Goal: Task Accomplishment & Management: Complete application form

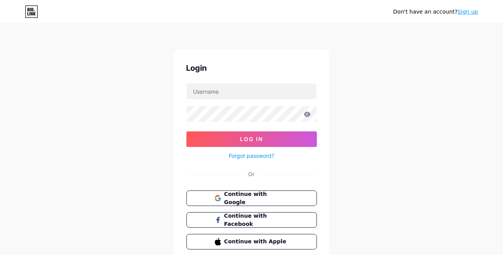
click at [468, 10] on link "Sign up" at bounding box center [468, 12] width 21 height 6
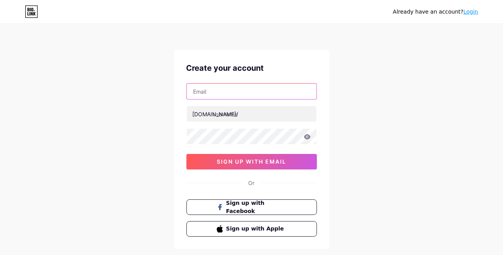
drag, startPoint x: 228, startPoint y: 88, endPoint x: 235, endPoint y: 89, distance: 6.6
click at [228, 88] on input "text" at bounding box center [252, 92] width 130 height 16
type input "[EMAIL_ADDRESS][DOMAIN_NAME]"
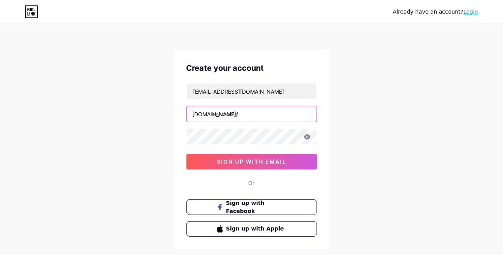
click at [239, 112] on input "text" at bounding box center [252, 114] width 130 height 16
paste input "iphone17-series-[PERSON_NAME]-hang-vn/a-gia-re-nhat-[PERSON_NAME][GEOGRAPHIC_DA…"
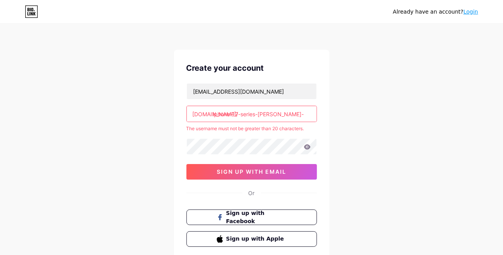
click at [306, 147] on icon at bounding box center [307, 146] width 7 height 5
click at [308, 146] on icon at bounding box center [307, 146] width 7 height 5
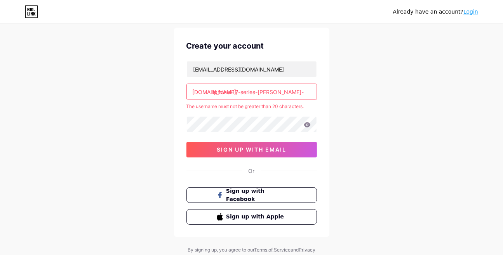
scroll to position [39, 0]
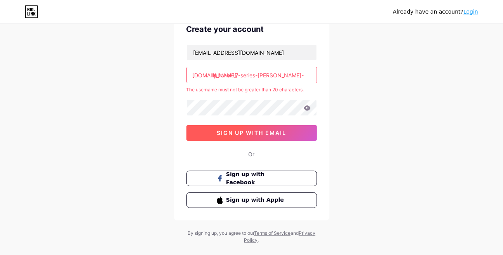
click at [266, 127] on button "sign up with email" at bounding box center [251, 133] width 131 height 16
click at [297, 69] on input "iphone-17-series-[PERSON_NAME]-hang-vn/a-gia-re-nhat-[PERSON_NAME][GEOGRAPHIC_D…" at bounding box center [252, 75] width 130 height 16
click at [299, 74] on input "iphone-17-series-[PERSON_NAME]-hang-vn/a-gia-re-nhat-[PERSON_NAME][GEOGRAPHIC_D…" at bounding box center [252, 75] width 130 height 16
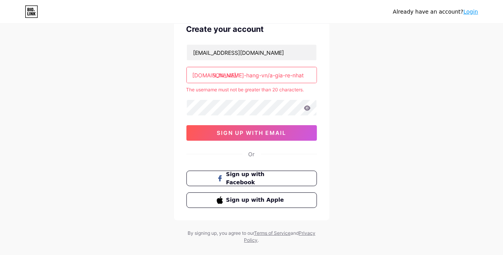
drag, startPoint x: 301, startPoint y: 75, endPoint x: 401, endPoint y: 75, distance: 99.4
click at [401, 75] on div "Already have an account? Login Create your account [EMAIL_ADDRESS][DOMAIN_NAME]…" at bounding box center [251, 114] width 503 height 307
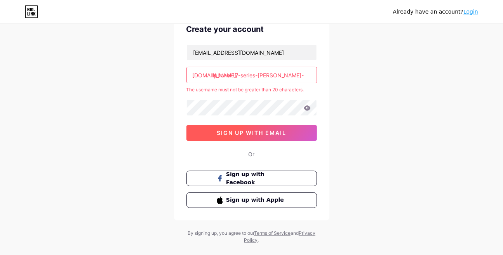
click at [256, 133] on span "sign up with email" at bounding box center [252, 132] width 70 height 7
click at [285, 74] on input "iphone-17-series-[PERSON_NAME]-hang-vn/a" at bounding box center [252, 75] width 130 height 16
drag, startPoint x: 290, startPoint y: 74, endPoint x: 300, endPoint y: 74, distance: 10.5
click at [300, 74] on input "iphone-17-series-[PERSON_NAME]-hang-vn/a" at bounding box center [252, 75] width 130 height 16
click at [260, 126] on button "sign up with email" at bounding box center [251, 133] width 131 height 16
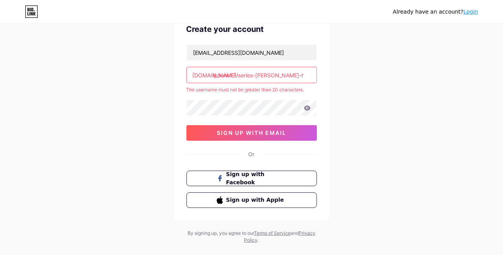
drag, startPoint x: 258, startPoint y: 75, endPoint x: 292, endPoint y: 75, distance: 34.6
click at [292, 75] on input "iphone17-series-[PERSON_NAME]-hang" at bounding box center [252, 75] width 130 height 16
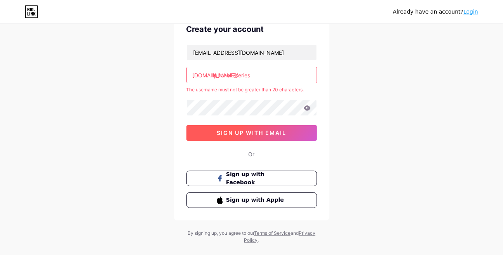
type input "iphone17series"
click at [255, 132] on span "sign up with email" at bounding box center [252, 132] width 70 height 7
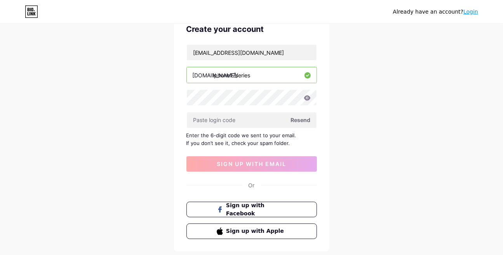
click at [301, 117] on span "Resend" at bounding box center [301, 120] width 20 height 8
click at [250, 120] on input "text" at bounding box center [252, 120] width 130 height 16
paste input "831950"
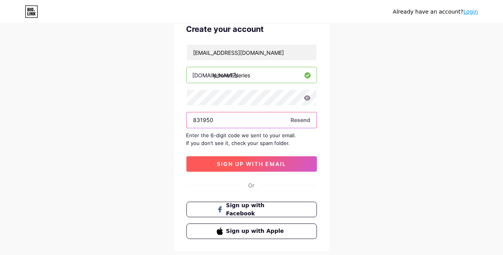
type input "831950"
click at [264, 156] on button "sign up with email" at bounding box center [251, 164] width 131 height 16
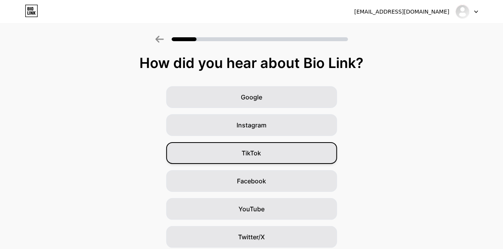
drag, startPoint x: 335, startPoint y: 146, endPoint x: 326, endPoint y: 136, distance: 14.1
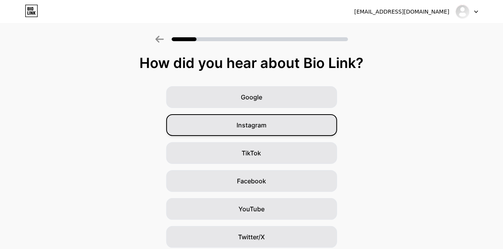
click at [335, 146] on div "TikTok" at bounding box center [251, 153] width 171 height 22
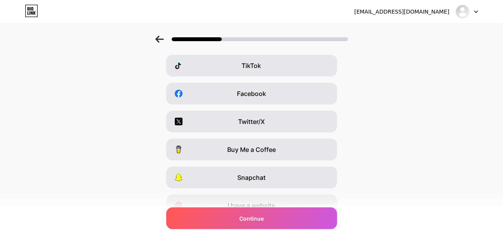
scroll to position [125, 0]
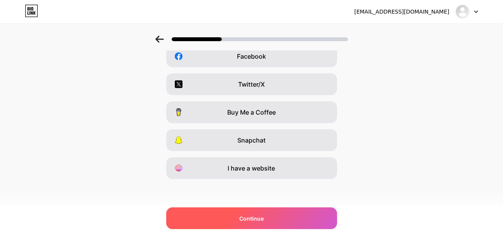
click at [264, 214] on span "Continue" at bounding box center [251, 218] width 24 height 8
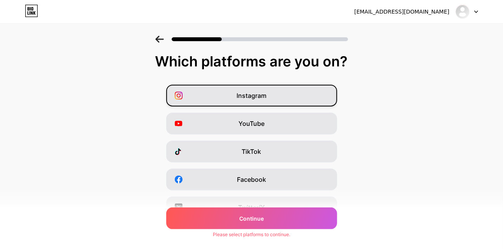
scroll to position [0, 0]
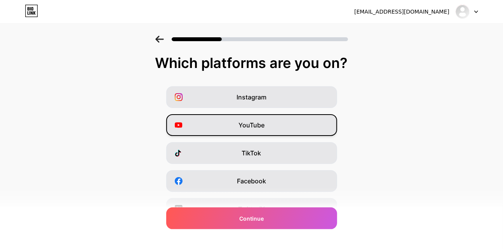
click at [252, 124] on span "YouTube" at bounding box center [252, 124] width 26 height 9
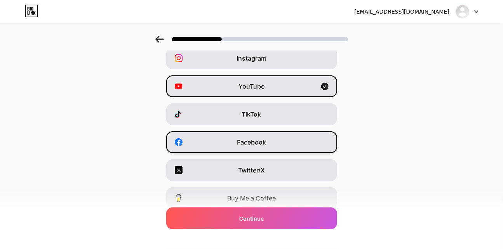
click at [255, 143] on span "Facebook" at bounding box center [251, 142] width 29 height 9
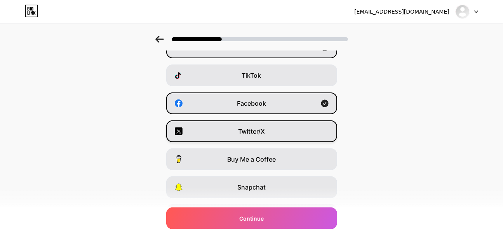
click at [266, 138] on div "Twitter/X" at bounding box center [251, 131] width 171 height 22
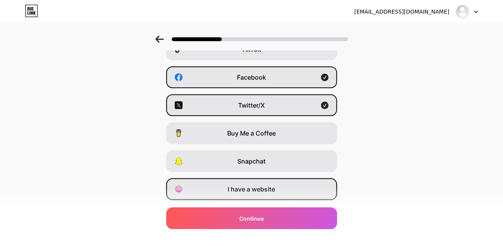
scroll to position [125, 0]
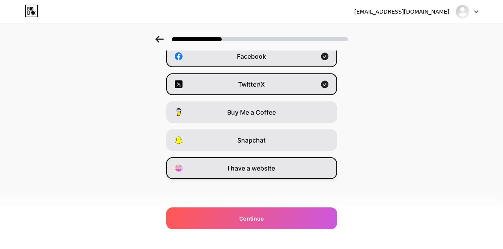
click at [270, 167] on span "I have a website" at bounding box center [251, 168] width 47 height 9
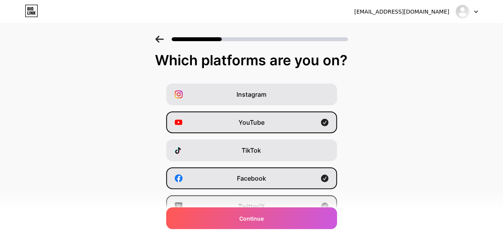
scroll to position [0, 0]
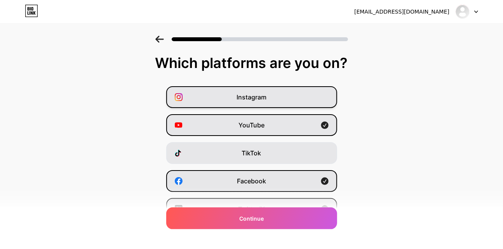
click at [265, 91] on div "Instagram" at bounding box center [251, 97] width 171 height 22
click at [266, 92] on span "Instagram" at bounding box center [252, 96] width 30 height 9
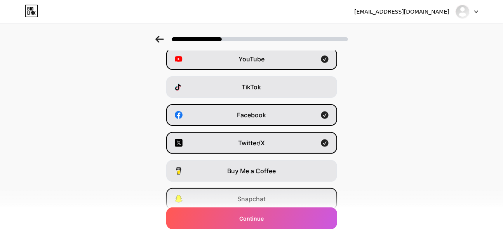
scroll to position [78, 0]
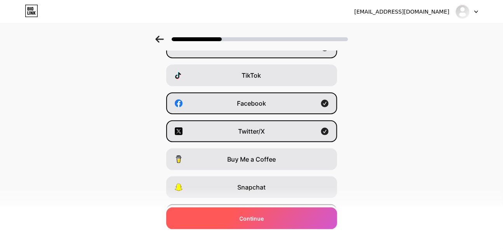
click at [280, 211] on div "Continue" at bounding box center [251, 218] width 171 height 22
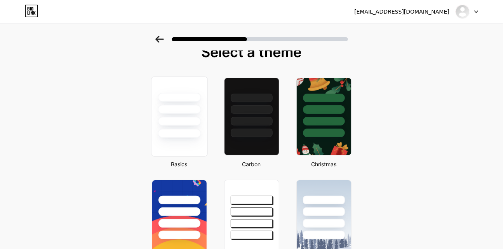
scroll to position [0, 0]
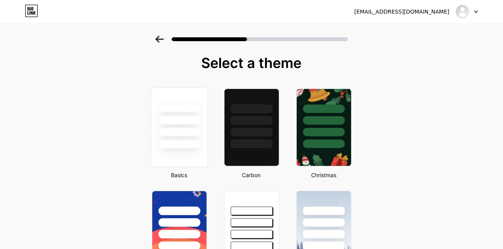
click at [176, 133] on div at bounding box center [179, 132] width 43 height 9
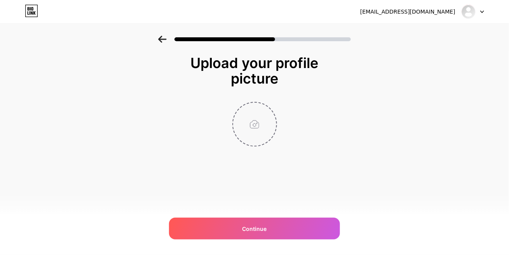
click at [260, 118] on input "file" at bounding box center [254, 124] width 43 height 43
type input "C:\fakepath\logo 24hstore.png"
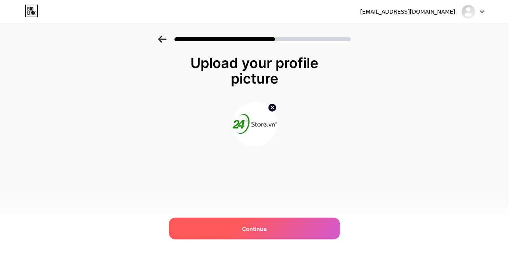
click at [265, 228] on span "Continue" at bounding box center [254, 229] width 24 height 8
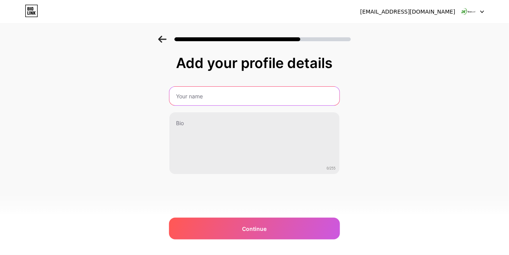
drag, startPoint x: 225, startPoint y: 96, endPoint x: 221, endPoint y: 102, distance: 7.2
click at [225, 96] on input "text" at bounding box center [254, 96] width 170 height 19
type input "iPhone 17 Series [PERSON_NAME] hãng vna giá rẻ"
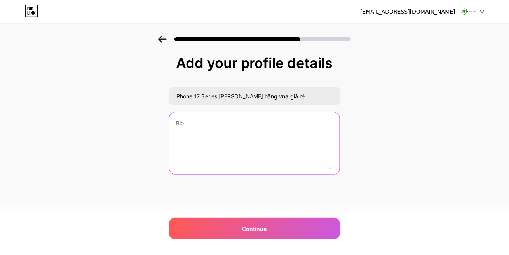
click at [209, 132] on textarea at bounding box center [254, 143] width 170 height 63
paste textarea "iphone 17 series [PERSON_NAME] hãng vn/a giá rẻ nhất [PERSON_NAME], 1 đổi 1 tro…"
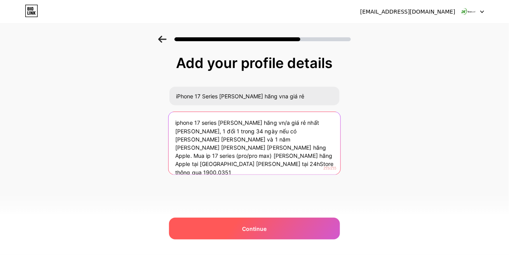
type textarea "iphone 17 series [PERSON_NAME] hãng vn/a giá rẻ nhất [PERSON_NAME], 1 đổi 1 tro…"
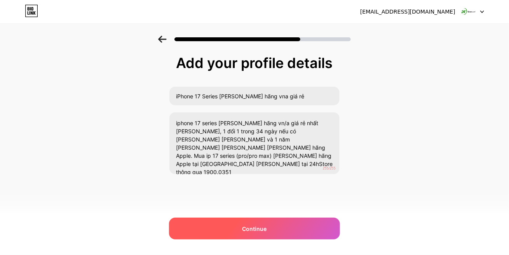
click at [256, 229] on span "Continue" at bounding box center [254, 229] width 24 height 8
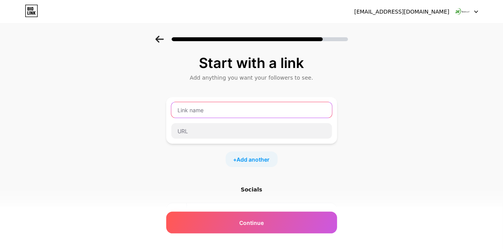
click at [224, 109] on input "text" at bounding box center [251, 110] width 161 height 16
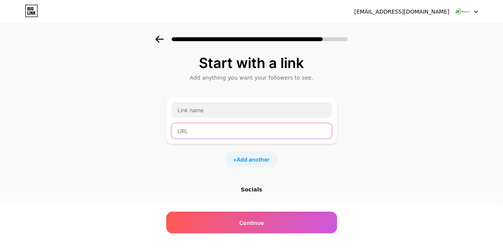
click at [237, 125] on input "text" at bounding box center [251, 131] width 161 height 16
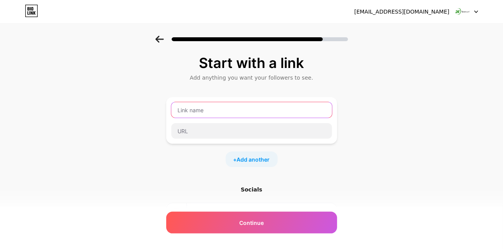
click at [229, 109] on input "text" at bounding box center [251, 110] width 161 height 16
paste input "iphone-17-series-[PERSON_NAME]-hang-vn/a-gia-re-nhat-[PERSON_NAME][GEOGRAPHIC_D…"
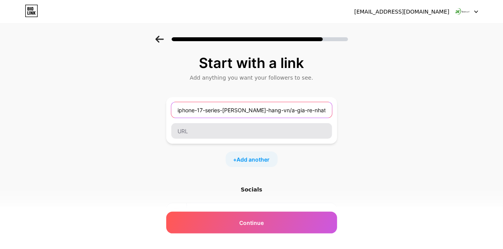
scroll to position [0, 0]
type input "iphone-17-series-[PERSON_NAME]-hang-vn/a-gia-re-nhat-[PERSON_NAME][GEOGRAPHIC_D…"
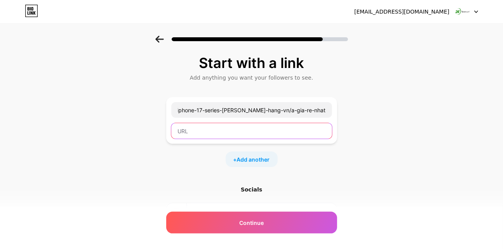
click at [218, 127] on input "text" at bounding box center [251, 131] width 161 height 16
paste input "iphone-17-series-[PERSON_NAME]-hang-vn/a-gia-re-nhat-[PERSON_NAME][GEOGRAPHIC_D…"
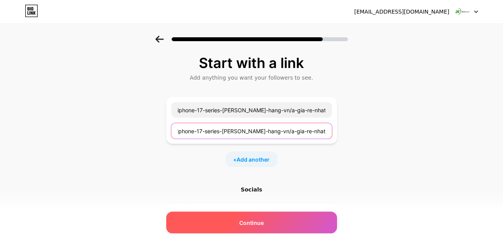
type input "iphone-17-series-[PERSON_NAME]-hang-vn/a-gia-re-nhat-[PERSON_NAME][GEOGRAPHIC_D…"
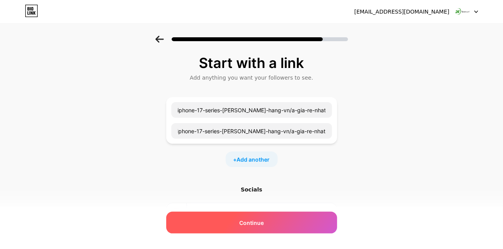
click at [277, 216] on div "Continue" at bounding box center [251, 223] width 171 height 22
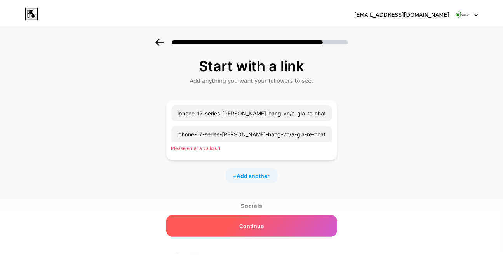
scroll to position [0, 0]
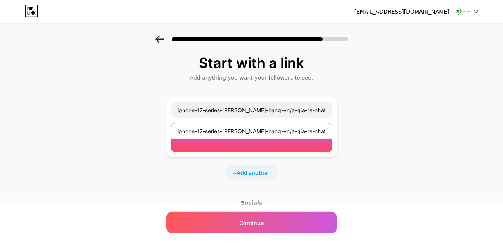
click at [239, 131] on input "iphone-17-series-[PERSON_NAME]-hang-vn/a-gia-re-nhat-[PERSON_NAME][GEOGRAPHIC_D…" at bounding box center [251, 131] width 161 height 16
click at [223, 131] on input "iphone-17-series-[PERSON_NAME]-hang-vn/a-gia-re-nhat-[PERSON_NAME][GEOGRAPHIC_D…" at bounding box center [251, 131] width 161 height 16
click at [193, 131] on input "iphone-17-series-[PERSON_NAME]-hang-vn/a-gia-re-nhat-[PERSON_NAME][GEOGRAPHIC_D…" at bounding box center [251, 131] width 161 height 16
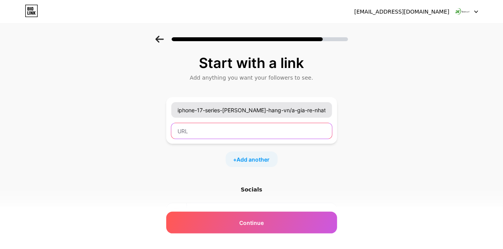
paste input "[URL][DOMAIN_NAME]"
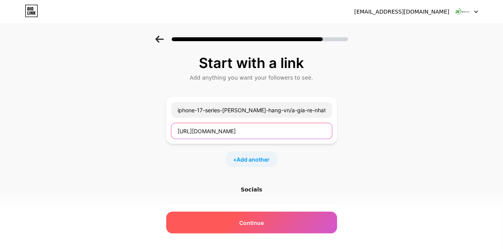
type input "[URL][DOMAIN_NAME]"
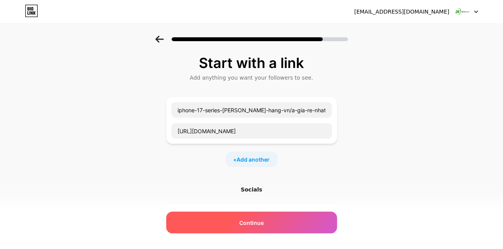
click at [268, 216] on div "Continue" at bounding box center [251, 223] width 171 height 22
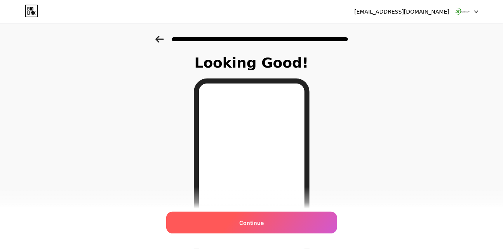
click at [265, 217] on div "Continue" at bounding box center [251, 223] width 171 height 22
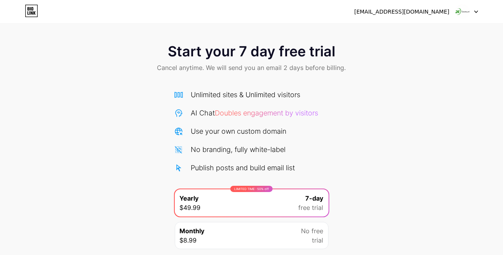
click at [261, 102] on div "Unlimited sites & Unlimited visitors AI Chat Doubles engagement by visitors Use…" at bounding box center [251, 131] width 155 height 84
click at [406, 12] on div "[EMAIL_ADDRESS][DOMAIN_NAME]" at bounding box center [401, 12] width 95 height 8
click at [475, 8] on div at bounding box center [467, 12] width 23 height 14
click at [430, 27] on li "Logout" at bounding box center [429, 31] width 96 height 21
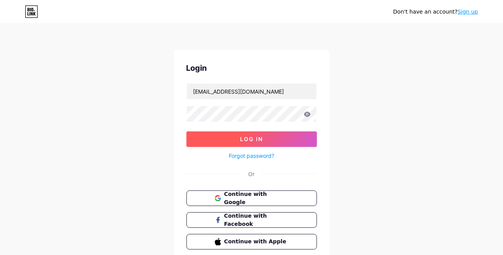
click at [267, 136] on button "Log In" at bounding box center [251, 139] width 131 height 16
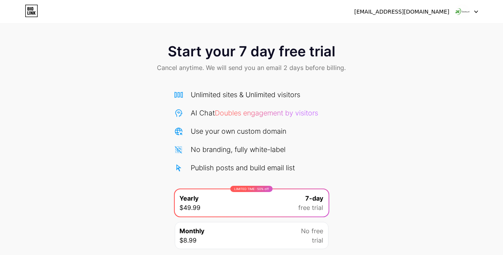
click at [26, 10] on icon at bounding box center [31, 11] width 13 height 12
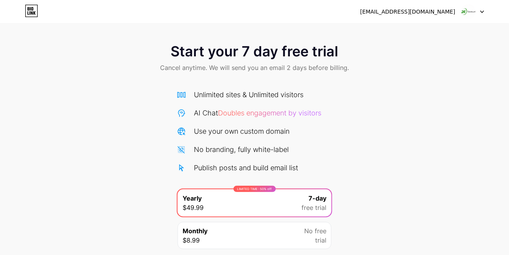
click at [26, 10] on html "[EMAIL_ADDRESS][DOMAIN_NAME] Logout Link Copied Start your 7 day free trial Can…" at bounding box center [254, 156] width 509 height 313
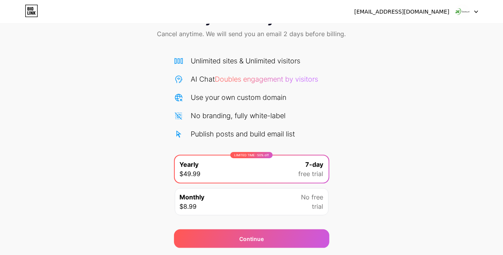
scroll to position [57, 0]
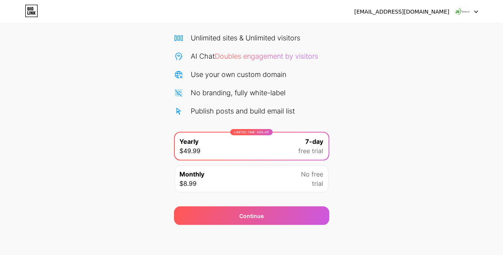
click at [387, 137] on div "Start your 7 day free trial Cancel anytime. We will send you an email 2 days be…" at bounding box center [251, 102] width 503 height 246
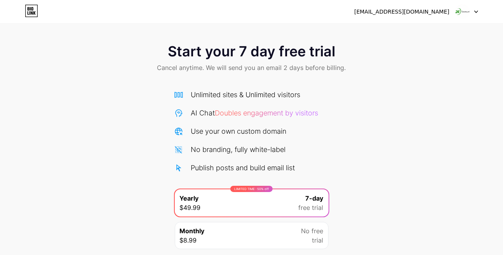
click at [421, 13] on div "[EMAIL_ADDRESS][DOMAIN_NAME]" at bounding box center [401, 12] width 95 height 8
click at [470, 12] on div at bounding box center [467, 12] width 23 height 14
click at [466, 12] on img at bounding box center [462, 11] width 15 height 15
click at [426, 12] on div "[EMAIL_ADDRESS][DOMAIN_NAME]" at bounding box center [401, 12] width 95 height 8
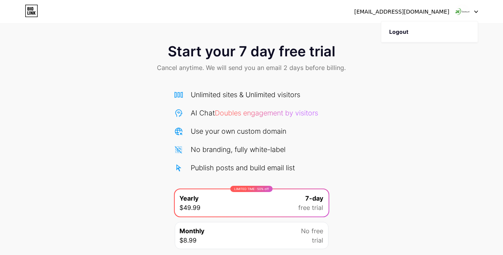
click at [397, 12] on div "[EMAIL_ADDRESS][DOMAIN_NAME]" at bounding box center [401, 12] width 95 height 8
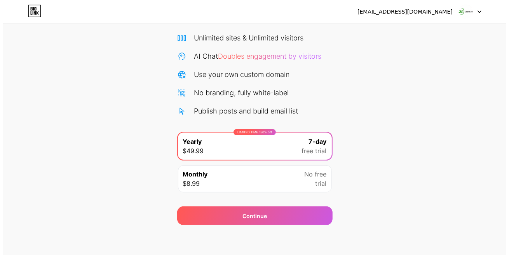
scroll to position [57, 0]
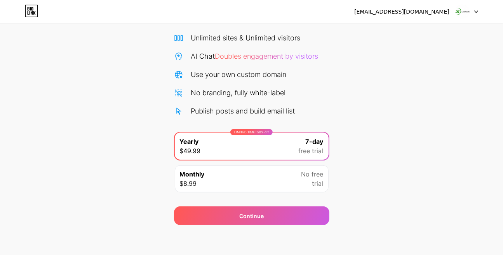
click at [294, 176] on div "Monthly $8.99 No free trial" at bounding box center [252, 178] width 154 height 27
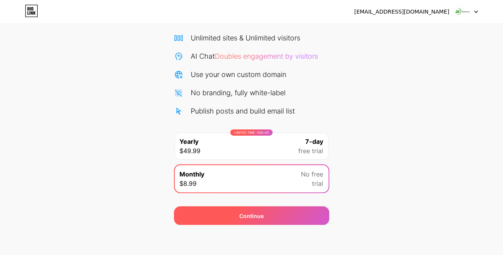
click at [296, 211] on div "Continue" at bounding box center [251, 215] width 155 height 19
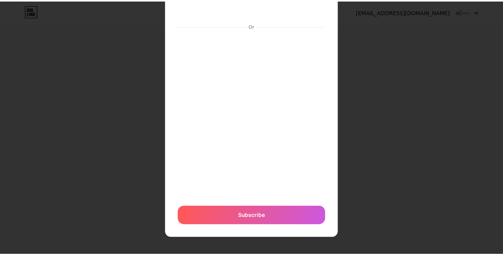
scroll to position [0, 0]
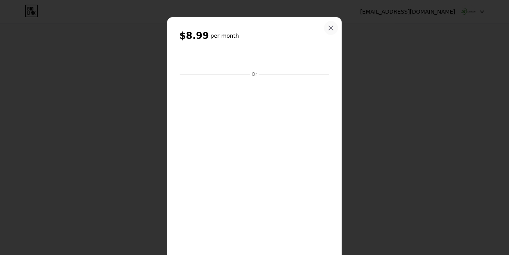
click at [332, 27] on div at bounding box center [331, 28] width 14 height 14
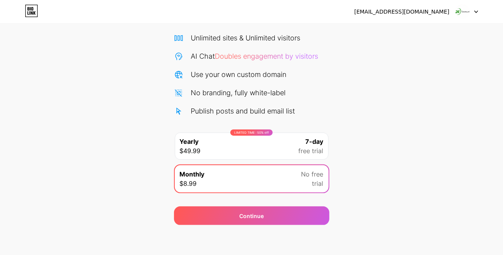
click at [268, 49] on div "Unlimited sites & Unlimited visitors AI Chat Doubles engagement by visitors Use…" at bounding box center [251, 75] width 155 height 84
click at [266, 56] on span "Doubles engagement by visitors" at bounding box center [266, 56] width 103 height 8
click at [286, 56] on span "Doubles engagement by visitors" at bounding box center [266, 56] width 103 height 8
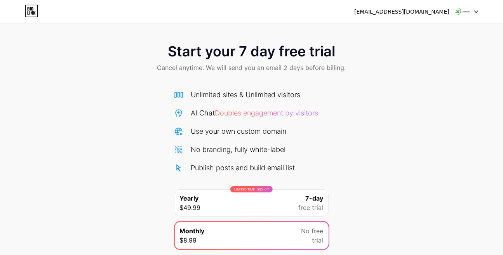
click at [235, 49] on span "Start your 7 day free trial" at bounding box center [251, 52] width 167 height 16
click at [210, 66] on span "Cancel anytime. We will send you an email 2 days before billing." at bounding box center [251, 67] width 189 height 9
drag, startPoint x: 50, startPoint y: 0, endPoint x: 83, endPoint y: 28, distance: 43.3
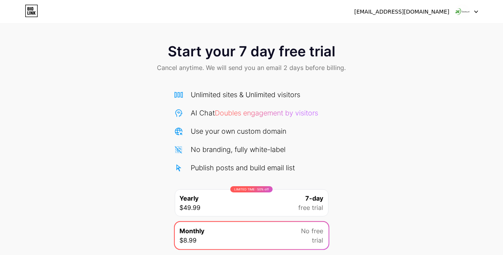
click at [84, 28] on div "Start your 7 day free trial Cancel anytime. We will send you an email 2 days be…" at bounding box center [251, 141] width 503 height 282
click at [26, 14] on icon at bounding box center [32, 11] width 12 height 12
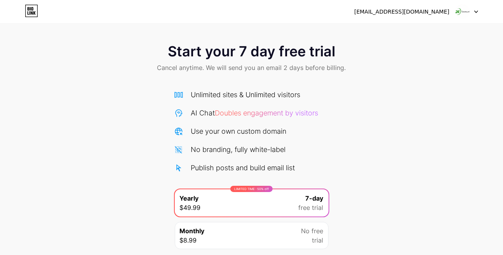
click at [410, 10] on div "[EMAIL_ADDRESS][DOMAIN_NAME]" at bounding box center [401, 12] width 95 height 8
click at [477, 16] on div at bounding box center [467, 12] width 23 height 14
click at [411, 64] on div "Start your 7 day free trial Cancel anytime. We will send you an email 2 days be…" at bounding box center [251, 59] width 503 height 46
